Goal: Transaction & Acquisition: Subscribe to service/newsletter

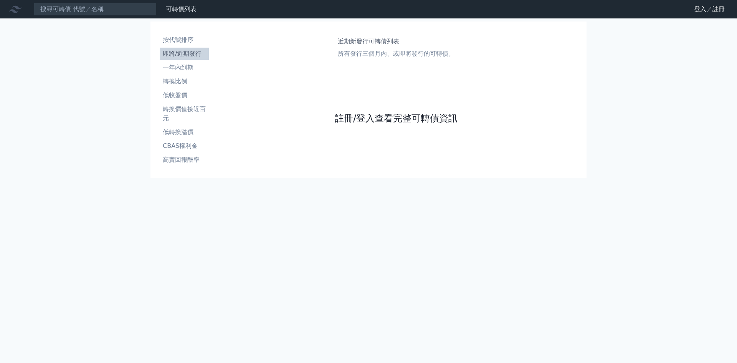
click at [380, 120] on link "註冊/登入查看完整可轉債資訊" at bounding box center [396, 118] width 123 height 12
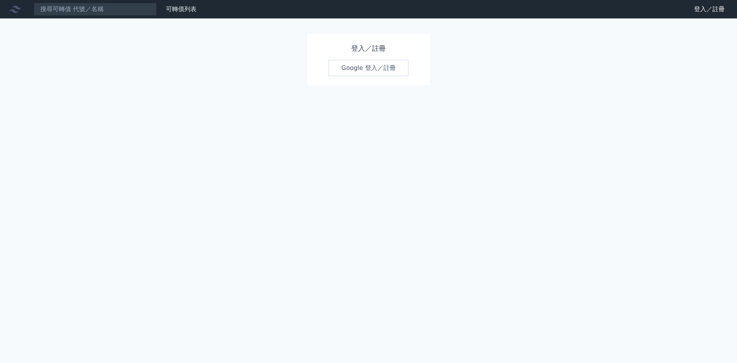
click at [376, 67] on link "Google 登入／註冊" at bounding box center [369, 68] width 80 height 16
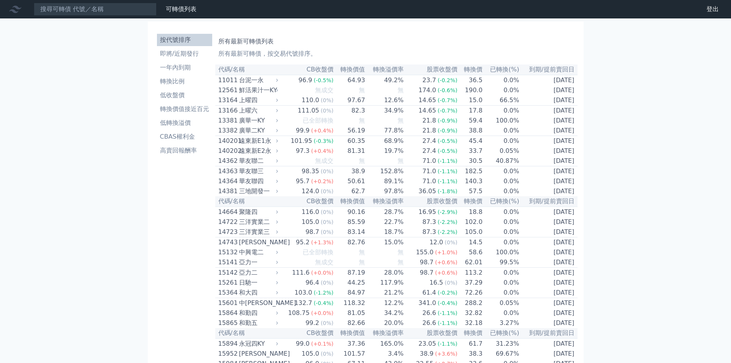
click at [180, 40] on li "按代號排序" at bounding box center [184, 39] width 55 height 9
click at [189, 54] on li "即將/近期發行" at bounding box center [184, 53] width 55 height 9
